Goal: Task Accomplishment & Management: Use online tool/utility

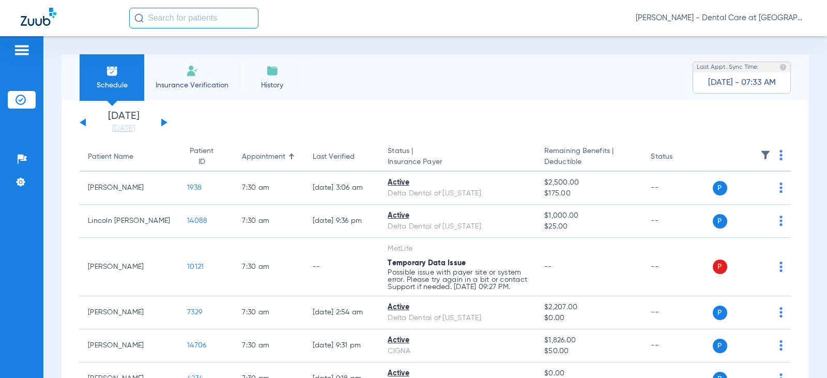
click at [163, 119] on div "[DATE] [DATE] [DATE] [DATE] [DATE] [DATE] [DATE] [DATE] [DATE] [DATE] [DATE] [D…" at bounding box center [124, 122] width 88 height 23
click at [163, 120] on button at bounding box center [164, 122] width 6 height 8
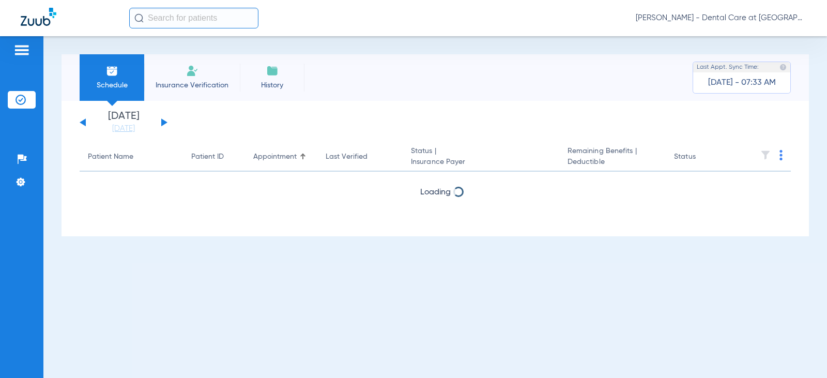
click at [163, 120] on button at bounding box center [164, 122] width 6 height 8
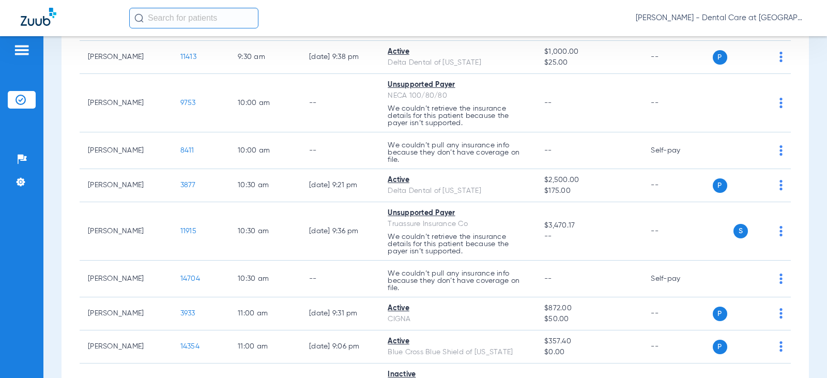
scroll to position [744, 0]
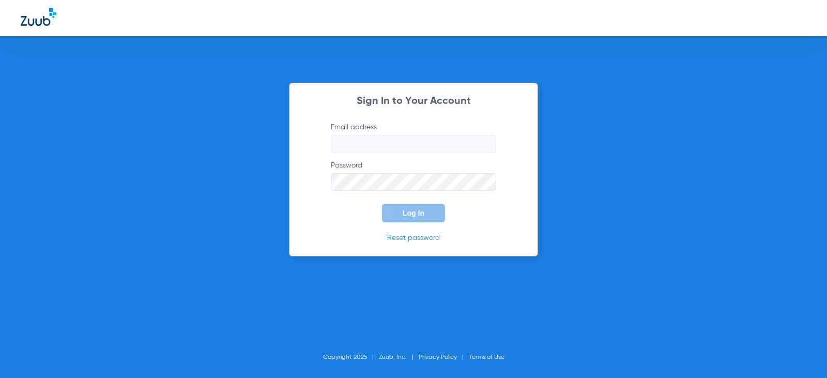
type input "[EMAIL_ADDRESS][DOMAIN_NAME]"
click at [423, 222] on div "Sign In to Your Account Email address [EMAIL_ADDRESS][DOMAIN_NAME] Password Log…" at bounding box center [413, 170] width 249 height 174
click at [424, 217] on button "Log In" at bounding box center [413, 213] width 63 height 19
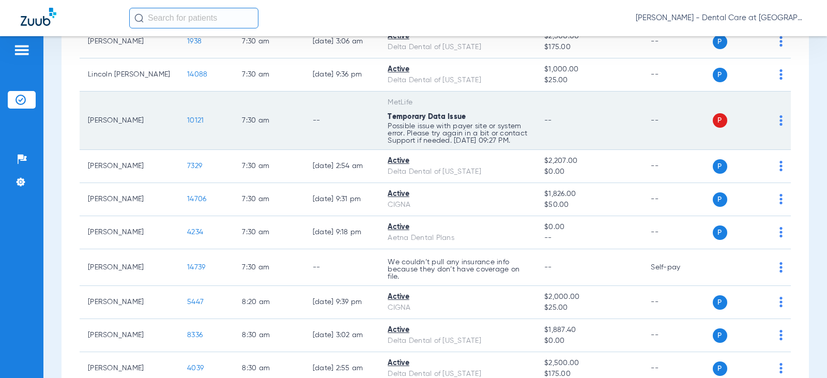
scroll to position [155, 0]
